Goal: Transaction & Acquisition: Purchase product/service

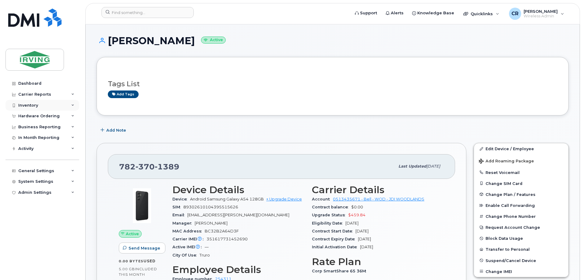
click at [32, 104] on div "Inventory" at bounding box center [28, 105] width 20 height 5
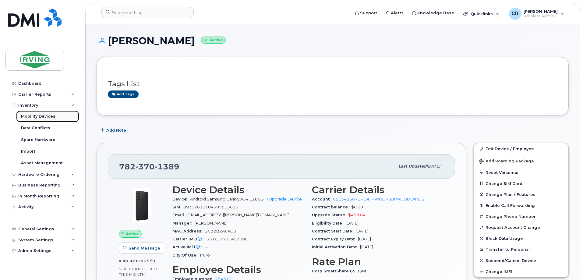
click at [34, 116] on div "Mobility Devices" at bounding box center [38, 116] width 34 height 5
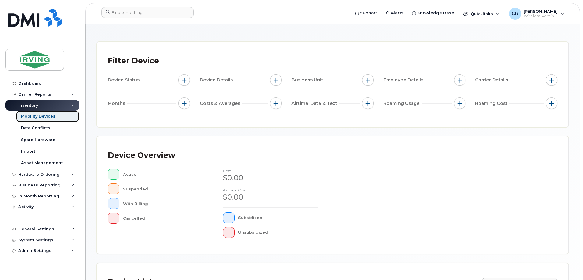
scroll to position [91, 0]
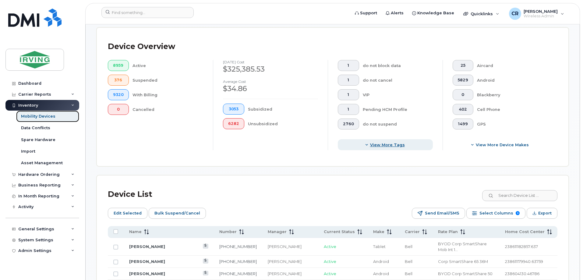
scroll to position [152, 0]
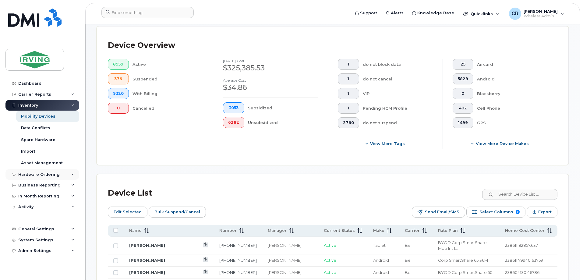
click at [34, 174] on div "Hardware Ordering" at bounding box center [38, 174] width 41 height 5
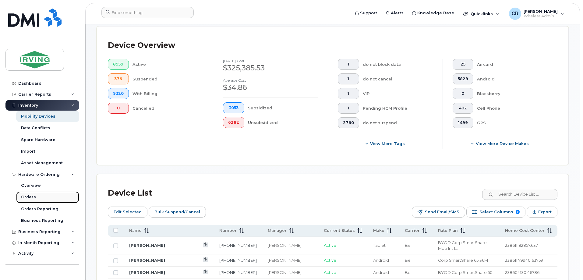
click at [32, 197] on div "Orders" at bounding box center [28, 196] width 15 height 5
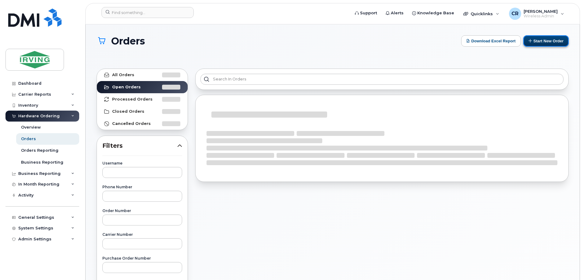
click at [544, 41] on button "Start New Order" at bounding box center [545, 40] width 45 height 11
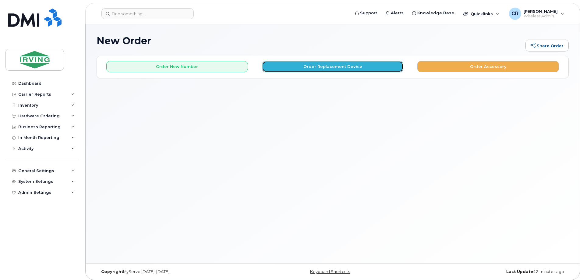
click at [317, 66] on button "Order Replacement Device" at bounding box center [333, 66] width 142 height 11
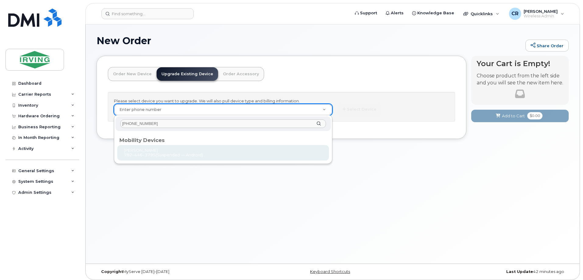
type input "[PHONE_NUMBER]"
type input "1014371"
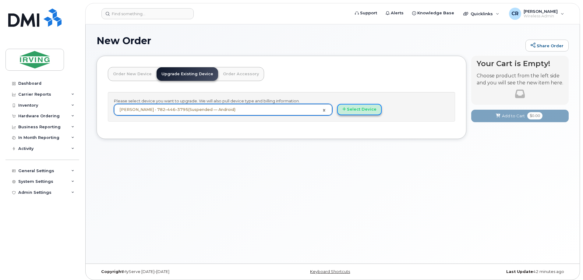
click at [366, 113] on button "Select Device" at bounding box center [359, 109] width 44 height 11
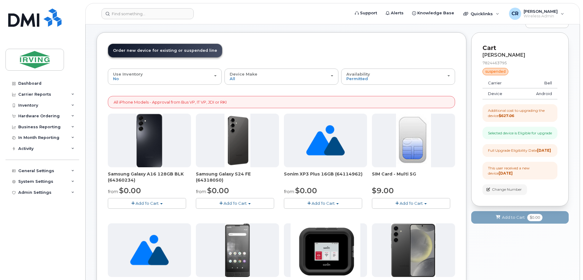
scroll to position [30, 0]
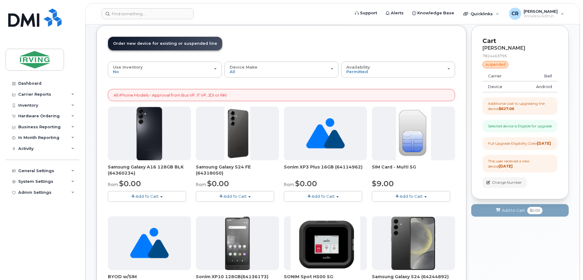
click at [225, 193] on button "Add To Cart" at bounding box center [235, 196] width 78 height 11
click at [265, 206] on link "$0.00 - 3 year term - voice & data plan (128GB)" at bounding box center [250, 208] width 106 height 8
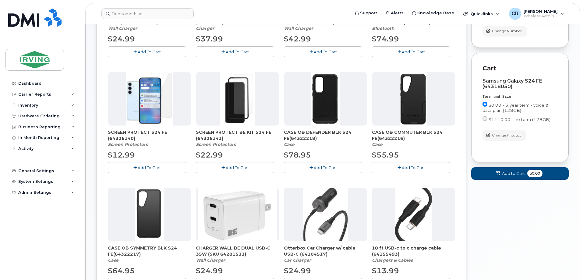
scroll to position [183, 0]
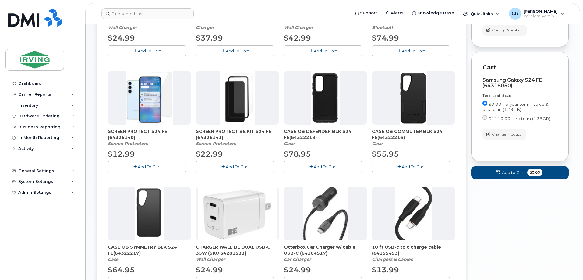
click at [313, 164] on button "Add To Cart" at bounding box center [323, 166] width 78 height 11
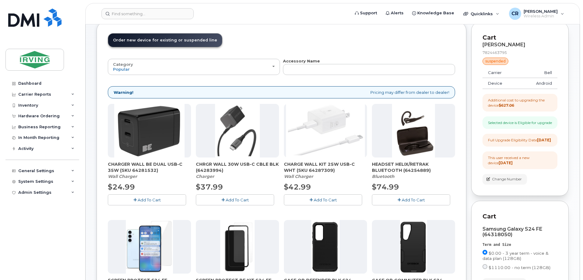
scroll to position [30, 0]
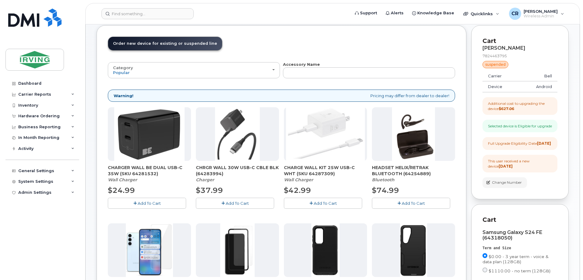
click at [141, 200] on button "Add To Cart" at bounding box center [147, 203] width 78 height 11
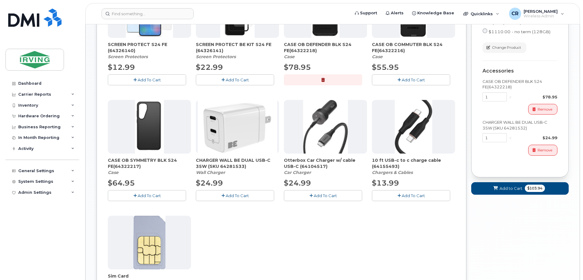
scroll to position [274, 0]
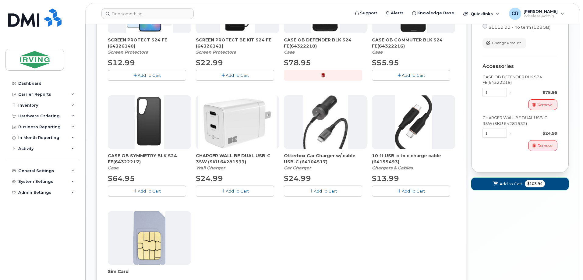
click at [538, 187] on span "$103.94" at bounding box center [534, 183] width 20 height 7
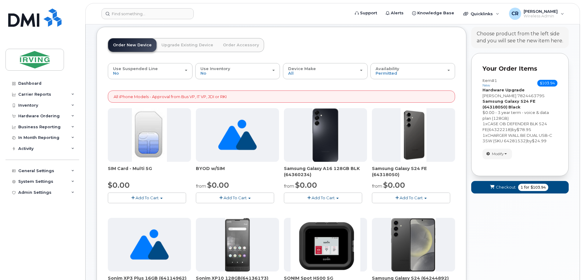
scroll to position [0, 0]
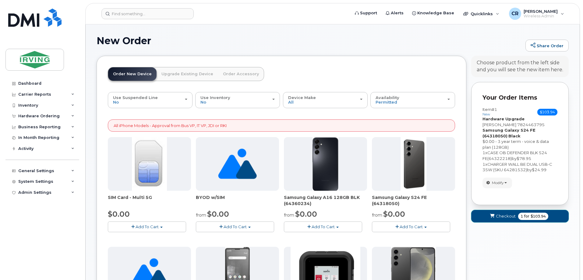
click at [526, 215] on span "for" at bounding box center [527, 215] width 8 height 5
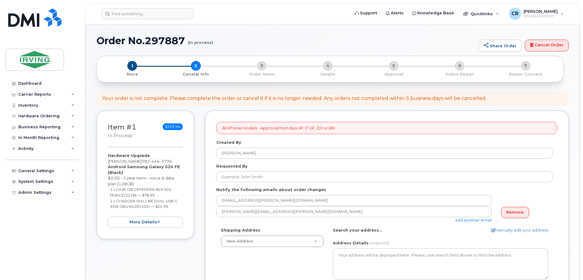
select select
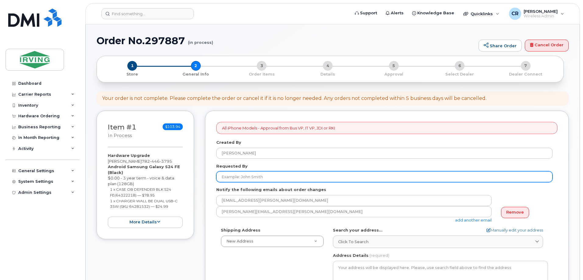
click at [262, 178] on input "Requested By" at bounding box center [384, 176] width 336 height 11
type input "Amanda Bonas"
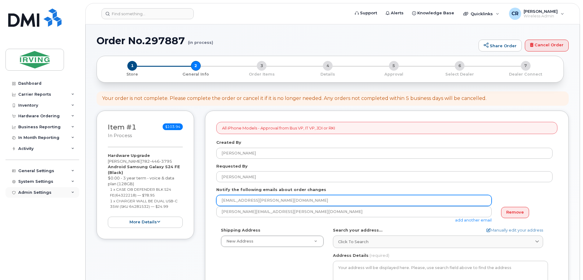
drag, startPoint x: 304, startPoint y: 199, endPoint x: 73, endPoint y: 193, distance: 231.7
type input "jdiswitchboard@jdirving.com"
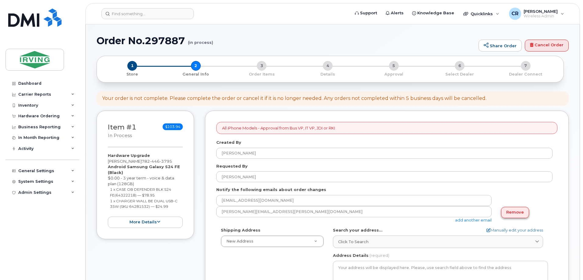
click at [511, 213] on link "Remove" at bounding box center [515, 212] width 28 height 11
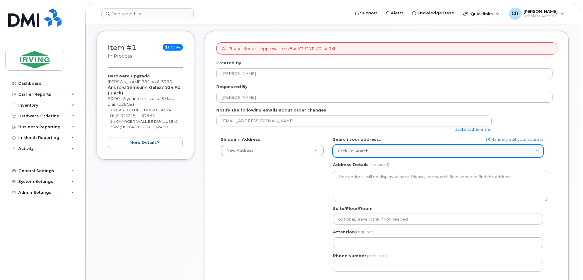
scroll to position [91, 0]
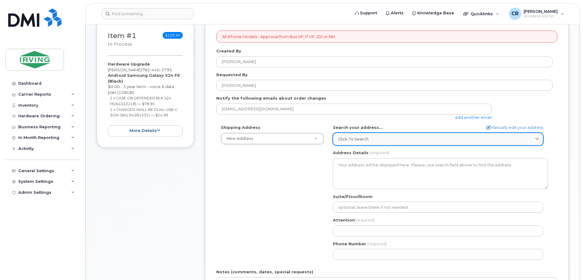
click at [347, 143] on link "Click to search" at bounding box center [438, 139] width 210 height 12
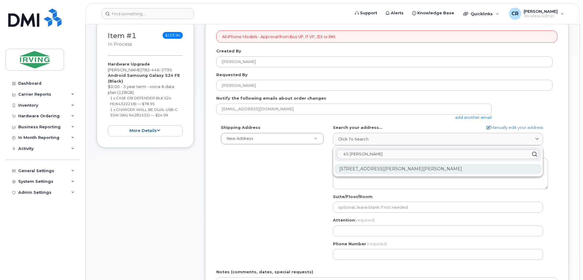
type input "45 gifford"
click at [370, 166] on div "45 Gifford Rd Saint John NB E2M 5K7" at bounding box center [437, 169] width 207 height 10
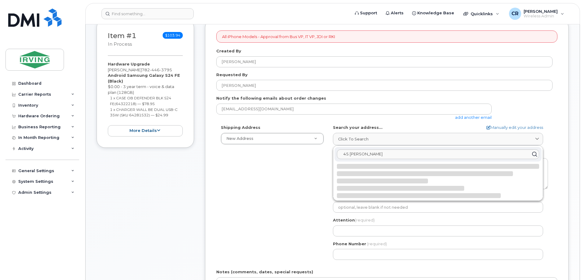
select select
type textarea "45 Gifford Rd SAINT JOHN NB E2M 5K7 CANADA"
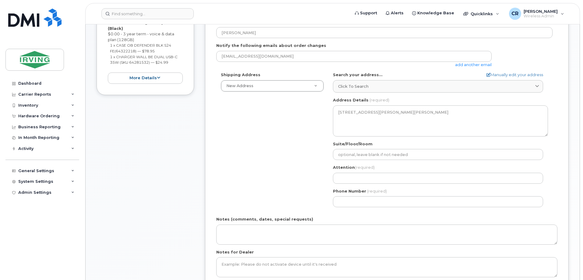
scroll to position [152, 0]
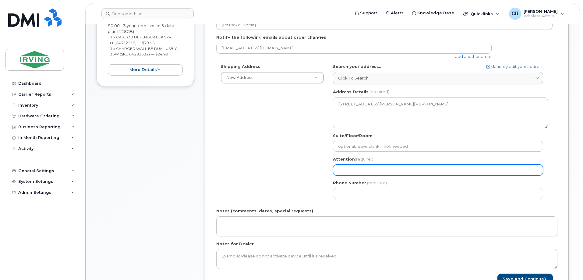
click at [358, 168] on input "Attention (required)" at bounding box center [438, 169] width 210 height 11
select select
type input "A"
select select
type input "Am"
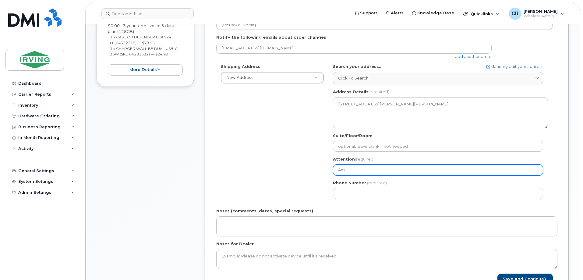
select select
type input "Ama"
select select
type input "Aman"
select select
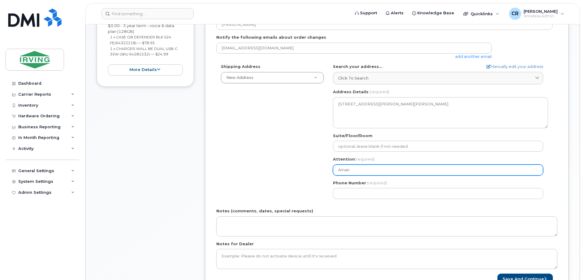
type input "Amand"
select select
type input "[PERSON_NAME], CFM"
select select
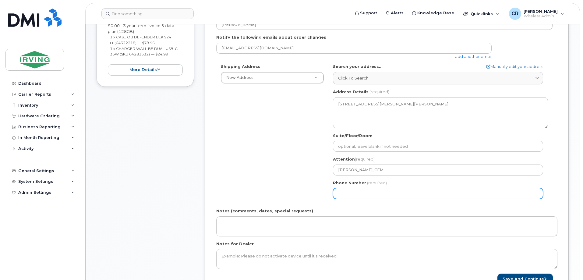
click at [365, 191] on input "Phone Number" at bounding box center [438, 193] width 210 height 11
type input "506349760"
select select
type input "5063497605"
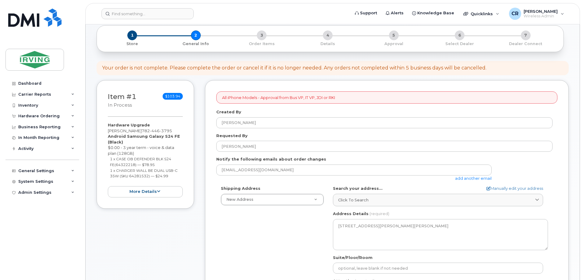
scroll to position [122, 0]
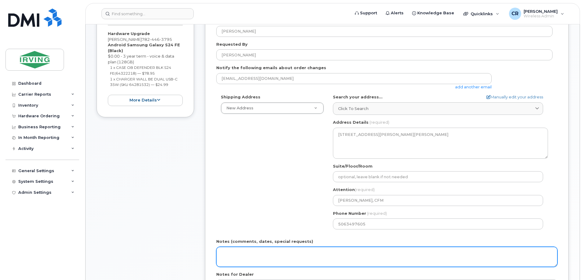
click at [291, 254] on textarea "Notes (comments, dates, special requests)" at bounding box center [386, 257] width 341 height 20
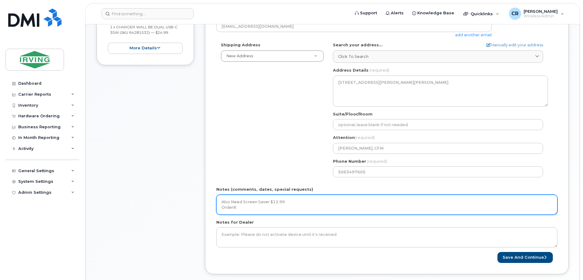
scroll to position [183, 0]
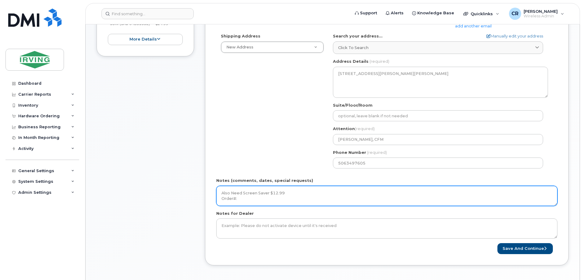
click at [253, 200] on textarea "Also Need Screen Saver $12.99 Order#:" at bounding box center [386, 196] width 341 height 20
type textarea "Also Need Screen Saver $12.99 Order#: 5081143929 Invoice CFM"
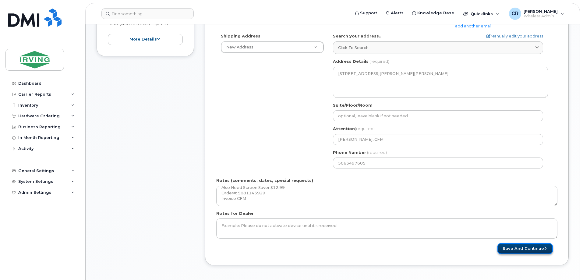
click at [522, 249] on button "Save and Continue" at bounding box center [524, 248] width 55 height 11
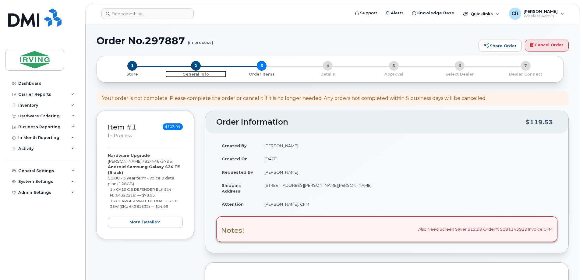
click at [194, 64] on span "2" at bounding box center [196, 66] width 10 height 10
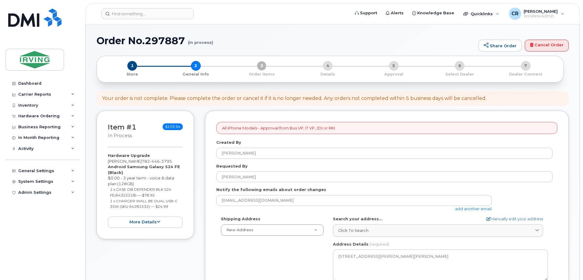
select select
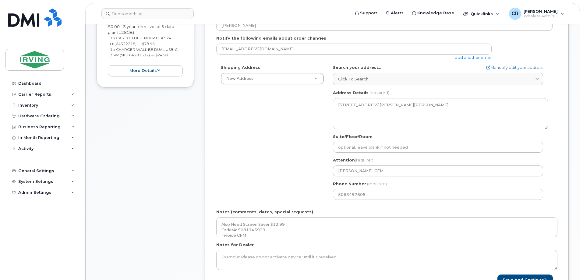
scroll to position [152, 0]
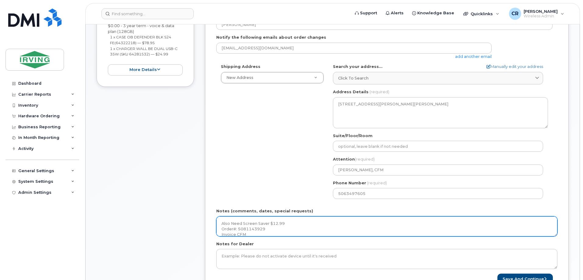
click at [220, 223] on textarea "Also Need Screen Saver $12.99 Order#: 5081143929 Invoice CFM" at bounding box center [386, 226] width 341 height 20
type textarea "**THIS IS A FLEX UPGRADE, [PERSON_NAME] has done this for us** Also Need Screen…"
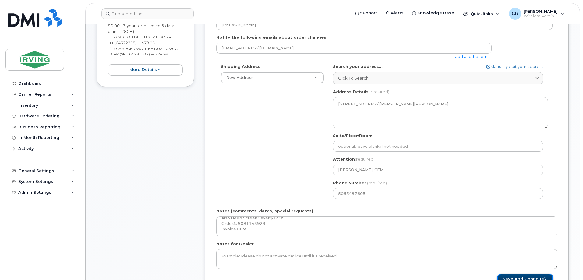
click at [519, 277] on button "Save and Continue" at bounding box center [524, 278] width 55 height 11
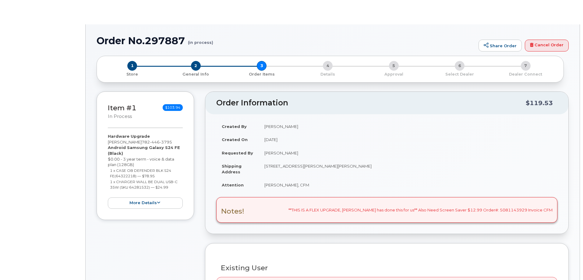
type input "[PERSON_NAME]"
select select "1468399"
radio input "true"
type input "237271"
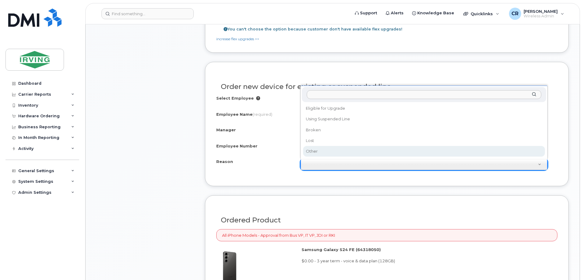
scroll to position [426, 0]
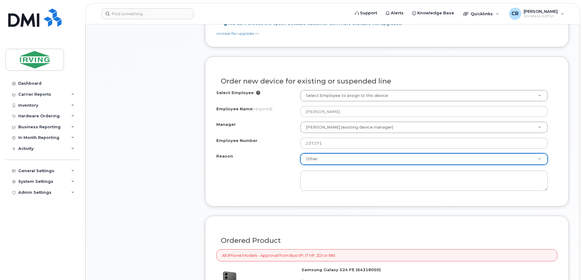
select select "other"
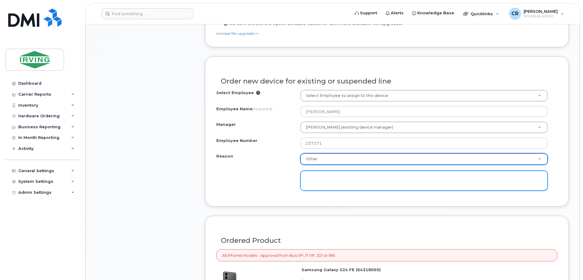
click at [320, 176] on textarea at bounding box center [423, 180] width 247 height 20
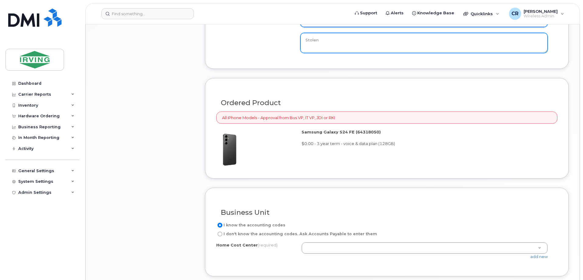
scroll to position [578, 0]
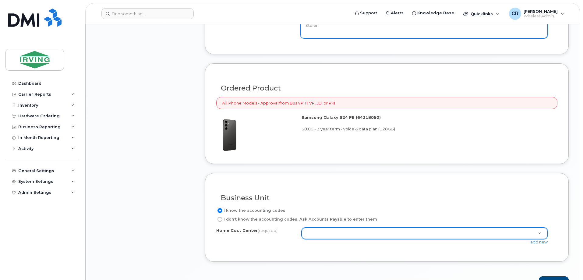
type textarea "Stolen"
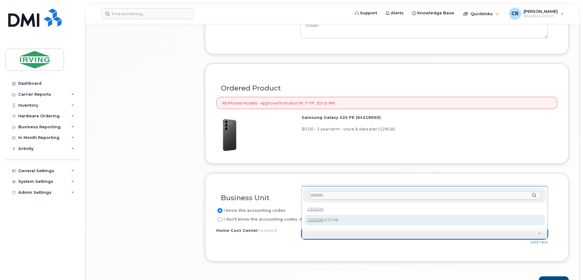
type input "102600"
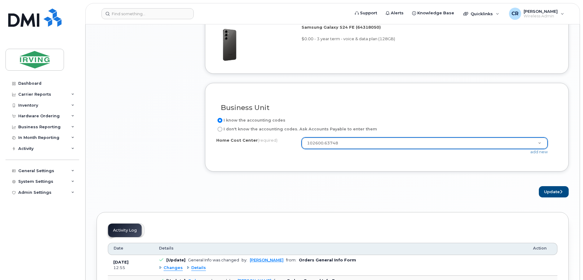
scroll to position [700, 0]
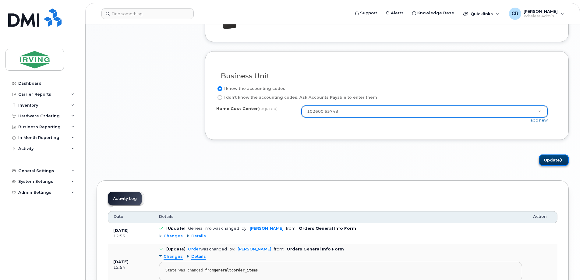
click at [551, 158] on button "Update" at bounding box center [553, 159] width 30 height 11
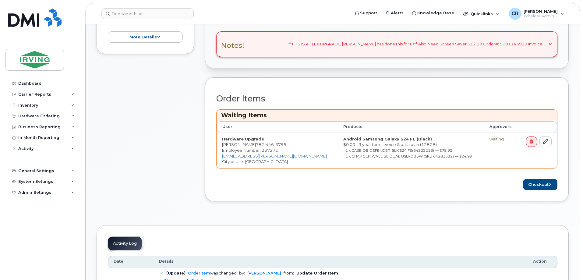
scroll to position [213, 0]
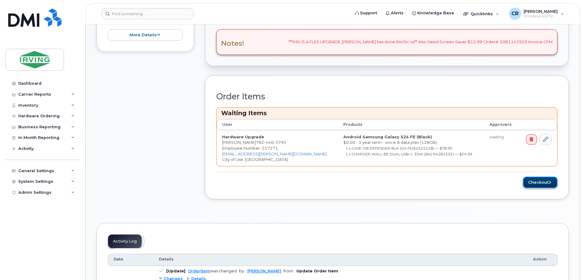
click at [531, 181] on button "Checkout" at bounding box center [540, 182] width 34 height 11
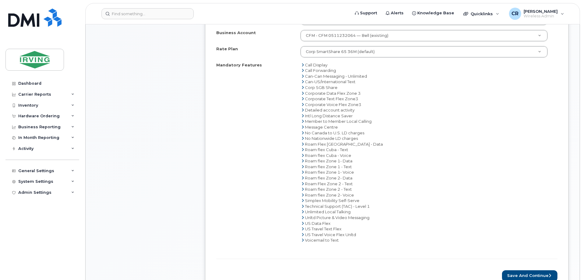
scroll to position [365, 0]
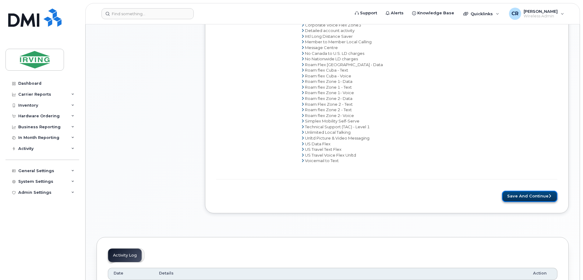
click at [521, 193] on button "Save and Continue" at bounding box center [529, 196] width 55 height 11
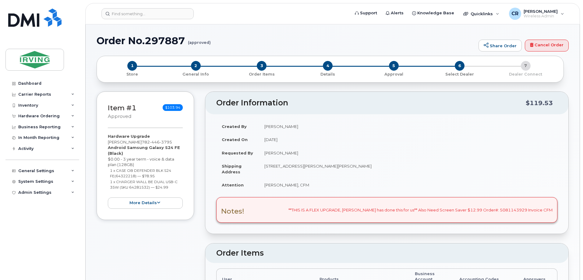
radio input "true"
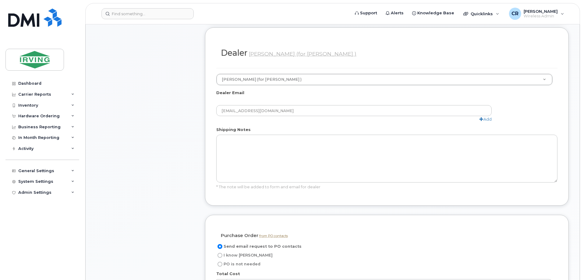
scroll to position [396, 0]
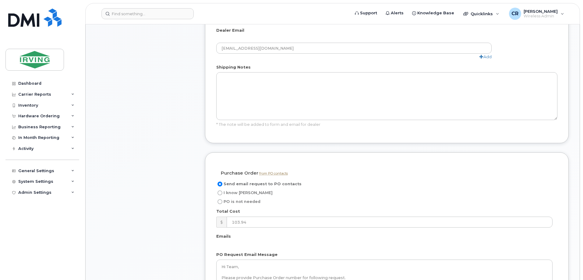
click at [219, 190] on input "I know [PERSON_NAME]" at bounding box center [219, 192] width 5 height 5
radio input "true"
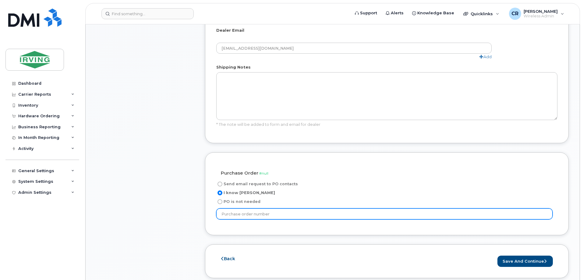
click at [241, 208] on input "text" at bounding box center [384, 213] width 336 height 11
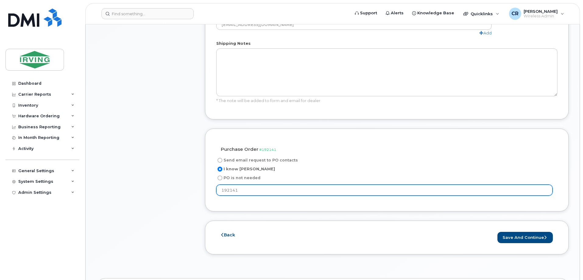
scroll to position [426, 0]
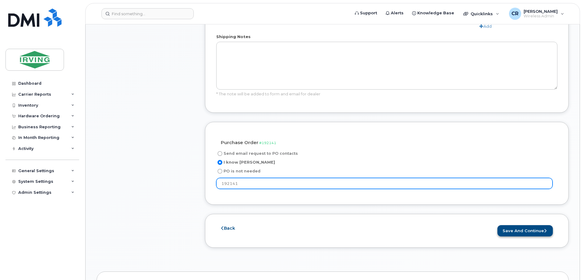
type input "192141"
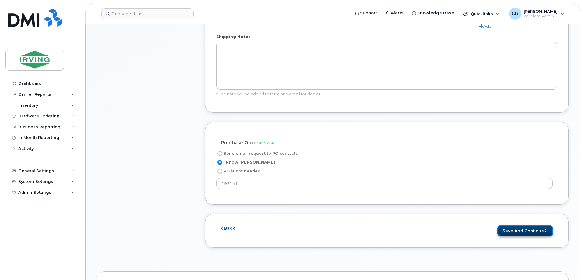
click at [513, 225] on button "Save and Continue" at bounding box center [524, 230] width 55 height 11
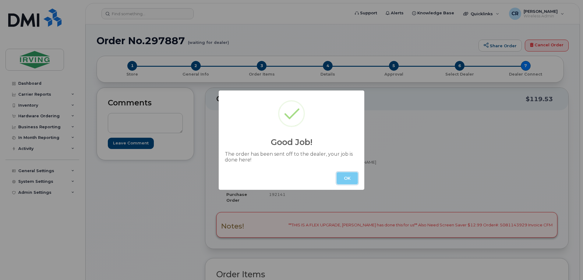
click at [342, 177] on button "OK" at bounding box center [346, 178] width 21 height 12
